Goal: Task Accomplishment & Management: Manage account settings

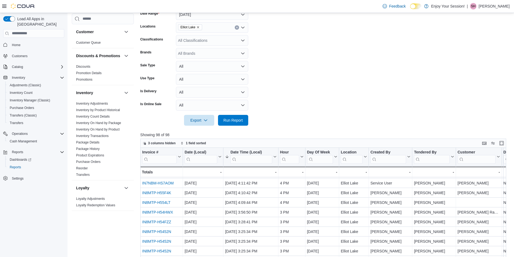
scroll to position [54, 0]
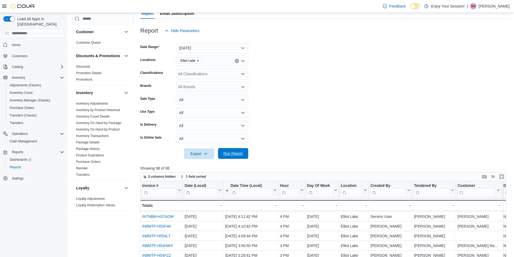
click at [242, 153] on span "Run Report" at bounding box center [232, 153] width 19 height 5
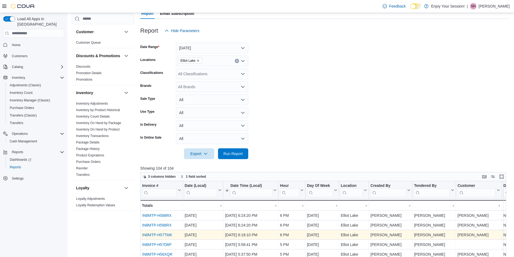
click at [170, 237] on link "IN8MTP-H57TMK" at bounding box center [157, 235] width 30 height 4
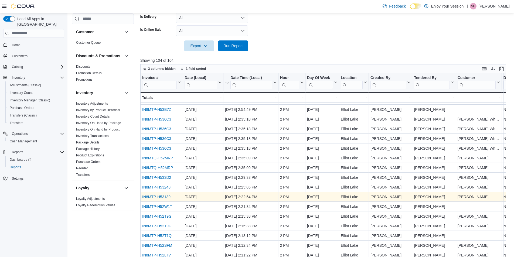
scroll to position [179, 0]
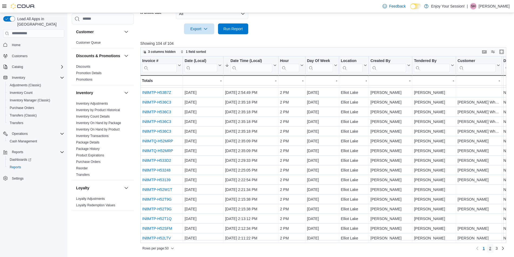
click at [491, 249] on span "2" at bounding box center [490, 248] width 2 height 5
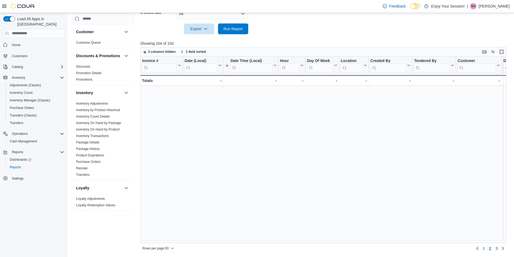
scroll to position [0, 0]
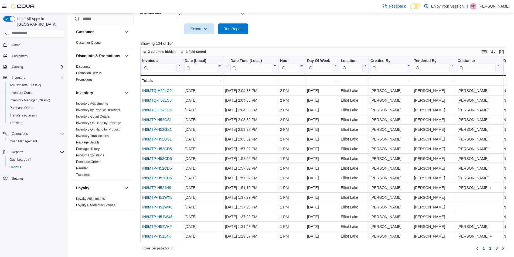
click at [498, 248] on span "3" at bounding box center [497, 248] width 2 height 5
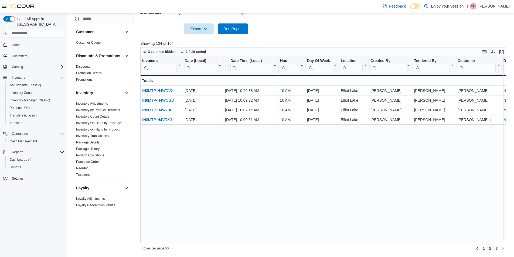
click at [493, 249] on link "2" at bounding box center [490, 248] width 6 height 9
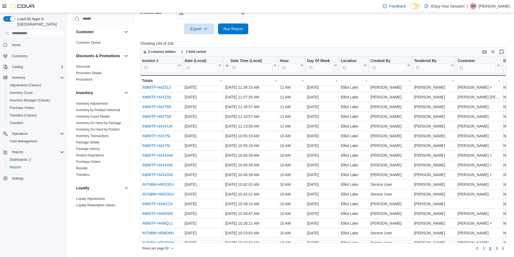
scroll to position [331, 0]
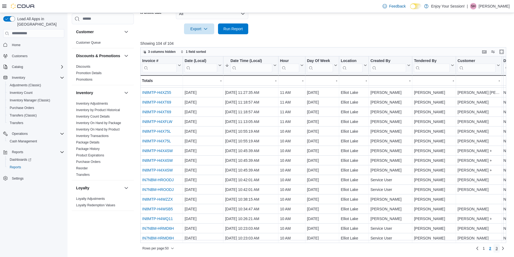
click at [498, 248] on span "3" at bounding box center [497, 248] width 2 height 5
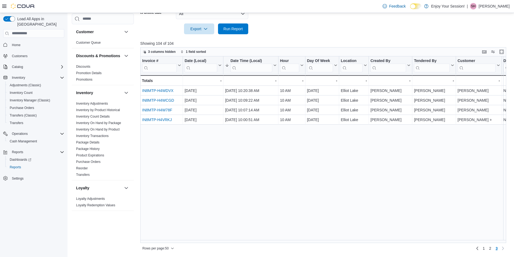
scroll to position [0, 0]
click at [485, 248] on span "1" at bounding box center [484, 248] width 2 height 5
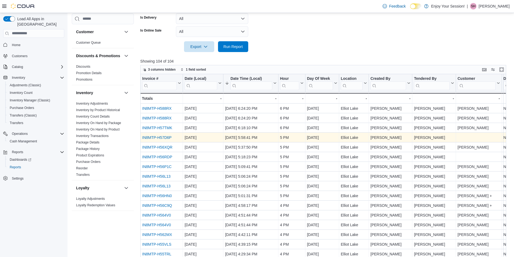
scroll to position [152, 0]
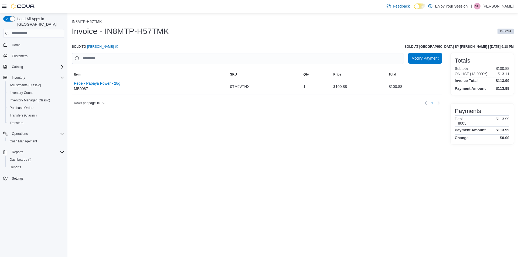
click at [426, 59] on span "Modify Payment" at bounding box center [425, 58] width 27 height 5
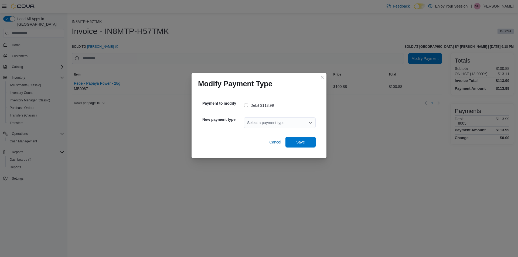
click at [314, 124] on div "Select a payment type" at bounding box center [280, 122] width 72 height 11
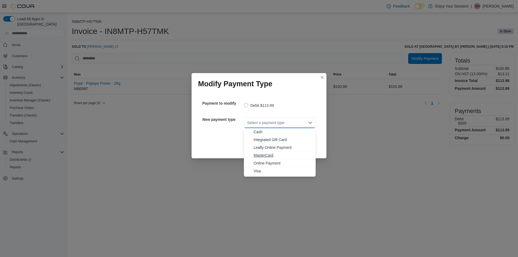
click at [264, 154] on span "MasterCard" at bounding box center [283, 155] width 59 height 5
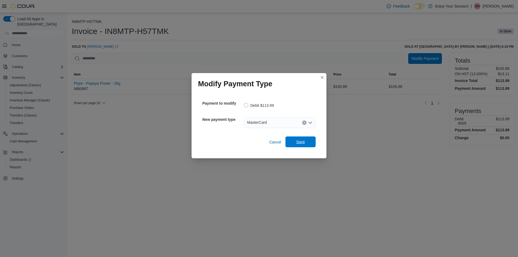
click at [292, 143] on span "Save" at bounding box center [301, 142] width 24 height 11
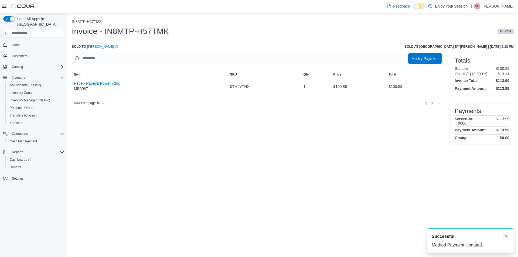
click at [505, 237] on button "Dismiss toast" at bounding box center [506, 236] width 6 height 6
